Goal: Information Seeking & Learning: Compare options

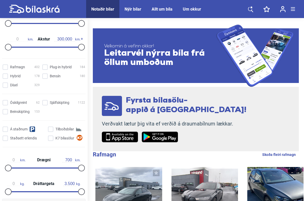
scroll to position [125, 0]
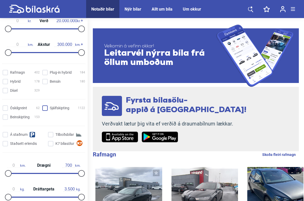
click at [43, 109] on input "Sjálfskipting 1122" at bounding box center [64, 108] width 43 height 5
checkbox input "true"
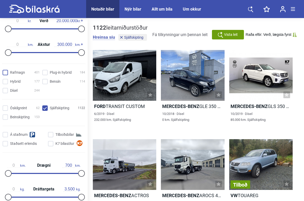
click at [6, 74] on input "Rafmagn 401" at bounding box center [21, 72] width 37 height 5
checkbox input "true"
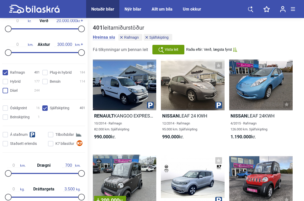
click at [7, 92] on input "Dísel 244" at bounding box center [21, 90] width 37 height 5
checkbox input "true"
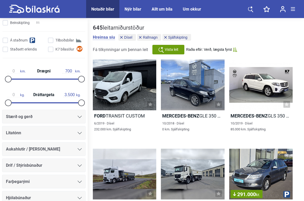
scroll to position [220, 0]
type input "238"
drag, startPoint x: 9, startPoint y: 79, endPoint x: 33, endPoint y: 82, distance: 24.4
click at [33, 82] on div at bounding box center [33, 78] width 7 height 7
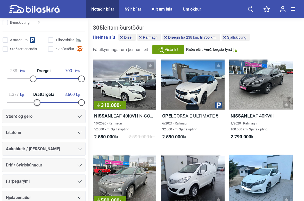
drag, startPoint x: 9, startPoint y: 104, endPoint x: 37, endPoint y: 107, distance: 28.2
click at [37, 106] on div at bounding box center [37, 102] width 7 height 7
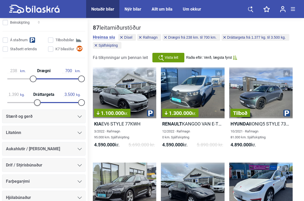
type input "1.402"
click at [39, 104] on div at bounding box center [37, 102] width 7 height 7
